Goal: Information Seeking & Learning: Learn about a topic

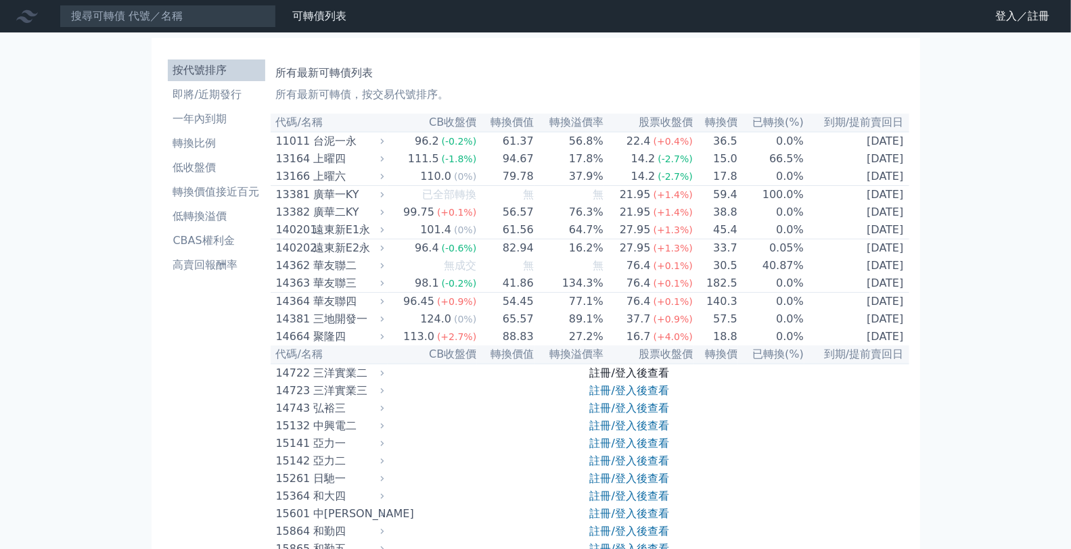
click at [604, 380] on link "註冊/登入後查看" at bounding box center [629, 373] width 79 height 13
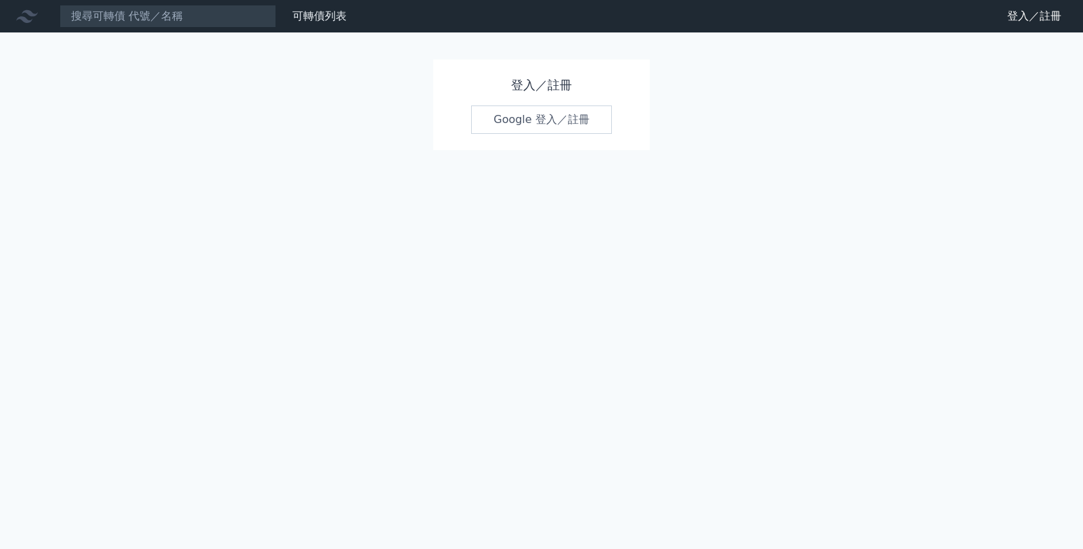
click at [519, 126] on link "Google 登入／註冊" at bounding box center [541, 120] width 141 height 28
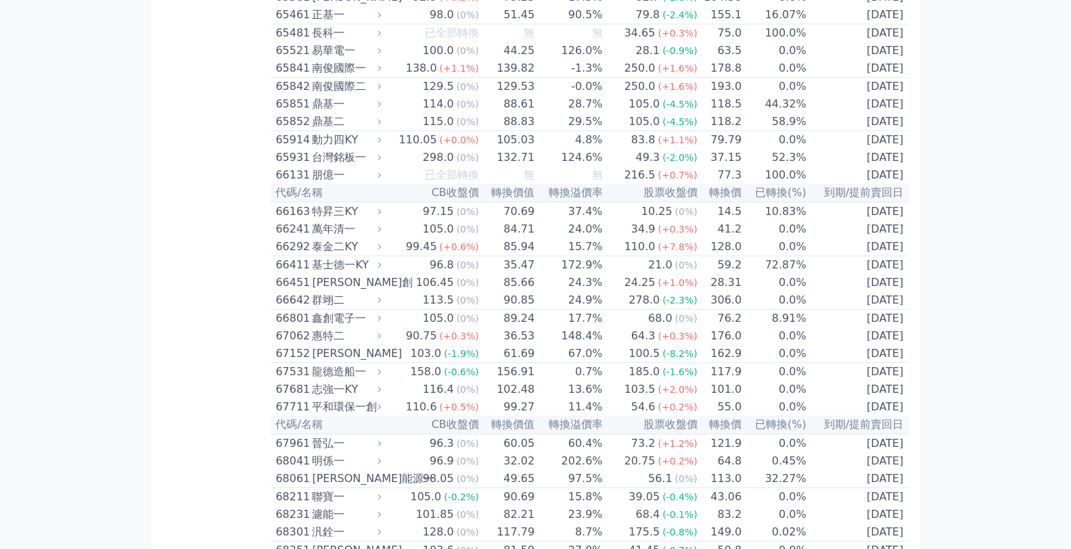
scroll to position [5788, 0]
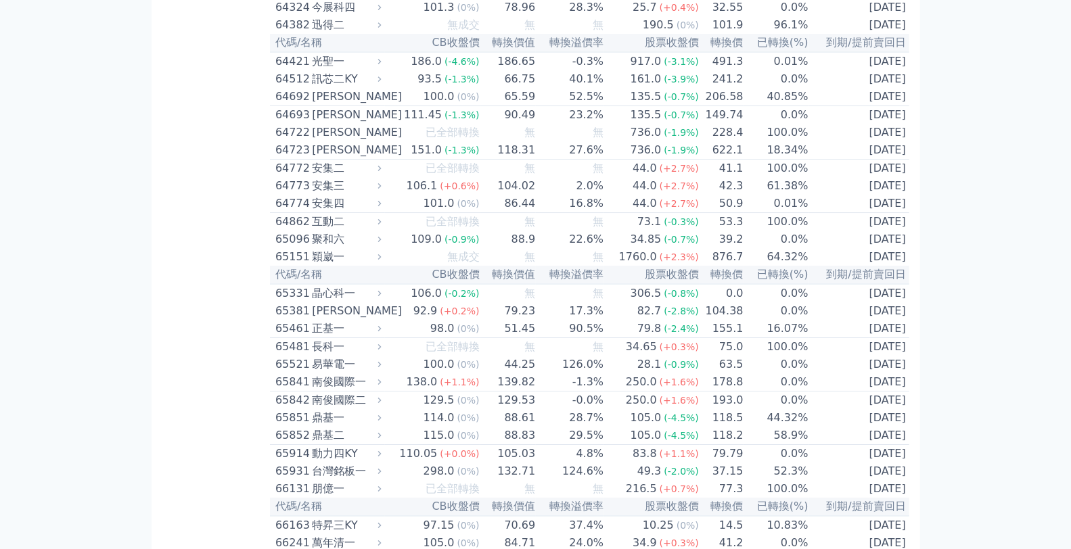
scroll to position [6114, 0]
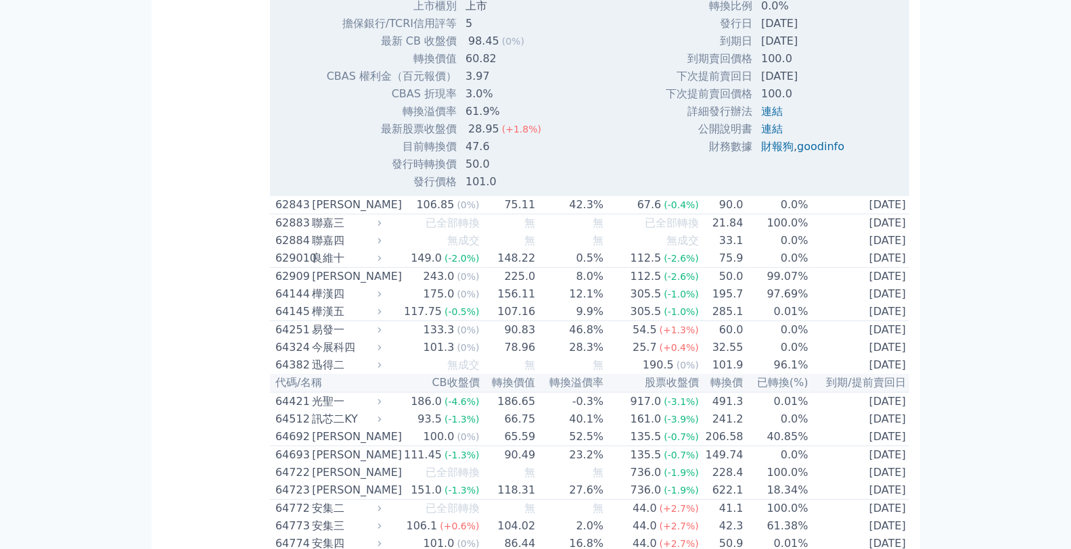
scroll to position [6240, 0]
